Goal: Check status: Check status

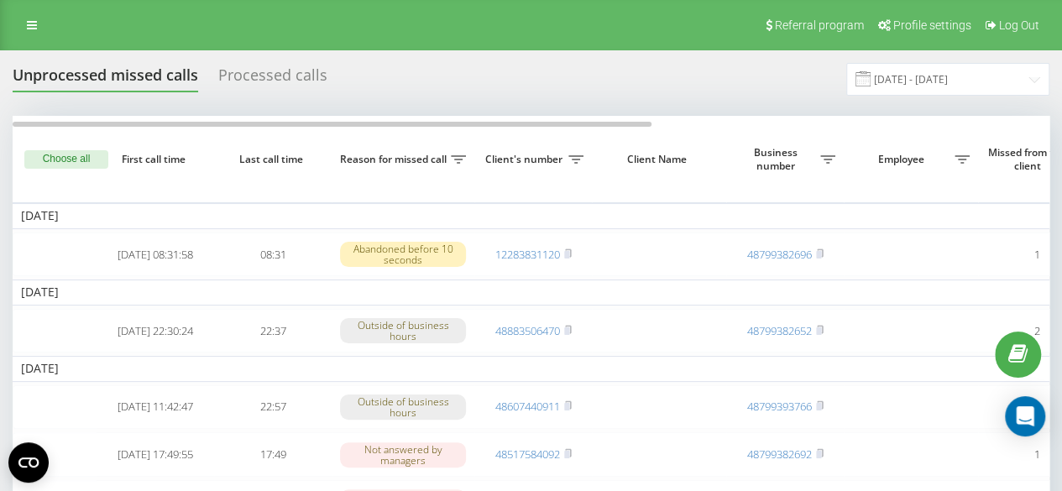
click at [257, 66] on div "Processed calls" at bounding box center [272, 79] width 109 height 26
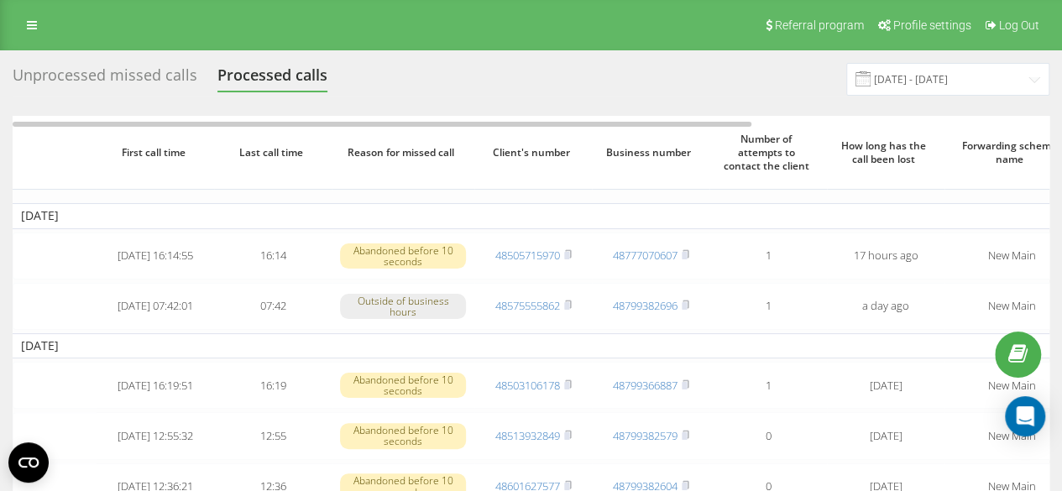
click at [193, 75] on div "Unprocessed missed calls Processed calls" at bounding box center [180, 79] width 335 height 26
click at [171, 76] on div "Unprocessed missed calls" at bounding box center [105, 79] width 185 height 26
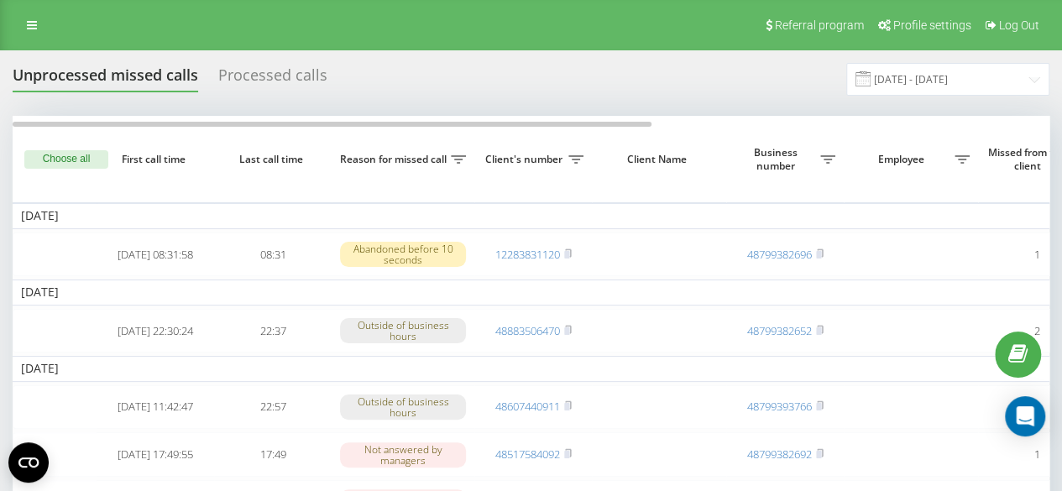
click at [221, 75] on div "Processed calls" at bounding box center [272, 79] width 109 height 26
click at [264, 83] on div "Processed calls" at bounding box center [272, 79] width 109 height 26
click at [257, 76] on div "Processed calls" at bounding box center [272, 79] width 109 height 26
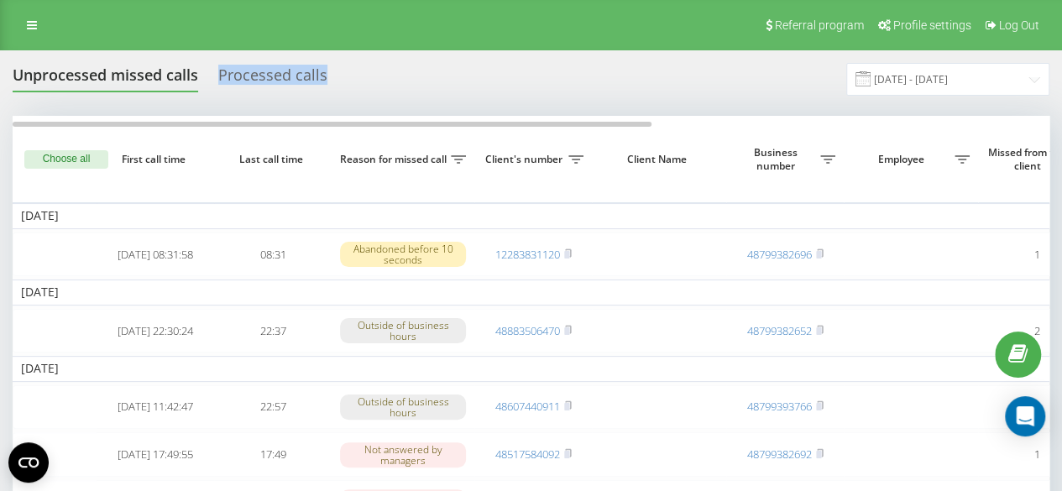
click at [257, 76] on div "Processed calls" at bounding box center [272, 79] width 109 height 26
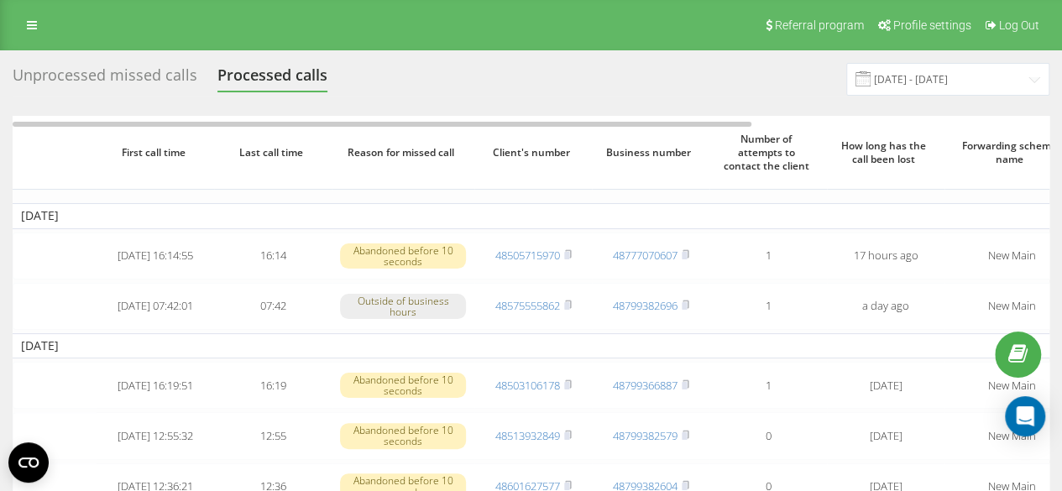
click at [116, 83] on div "Unprocessed missed calls" at bounding box center [105, 79] width 185 height 26
